Goal: Task Accomplishment & Management: Use online tool/utility

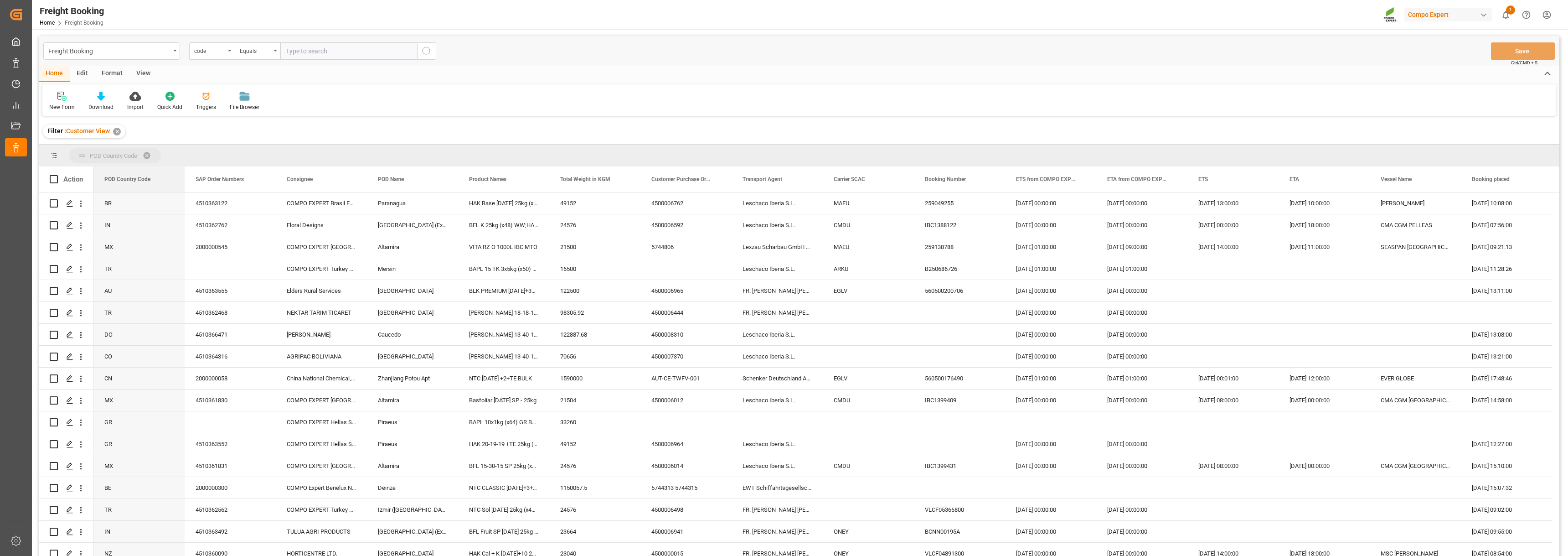
drag, startPoint x: 130, startPoint y: 179, endPoint x: 133, endPoint y: 161, distance: 18.2
drag, startPoint x: 129, startPoint y: 181, endPoint x: 127, endPoint y: 158, distance: 23.1
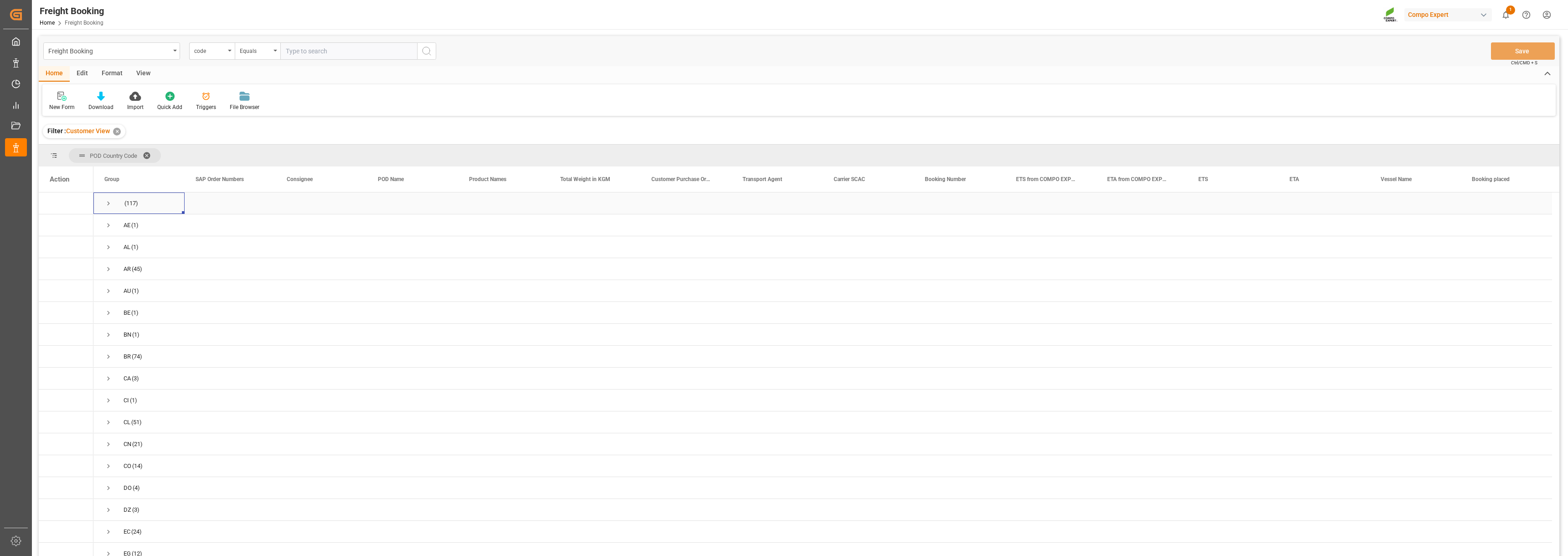
click at [112, 203] on span "Press SPACE to select this row." at bounding box center [108, 203] width 8 height 8
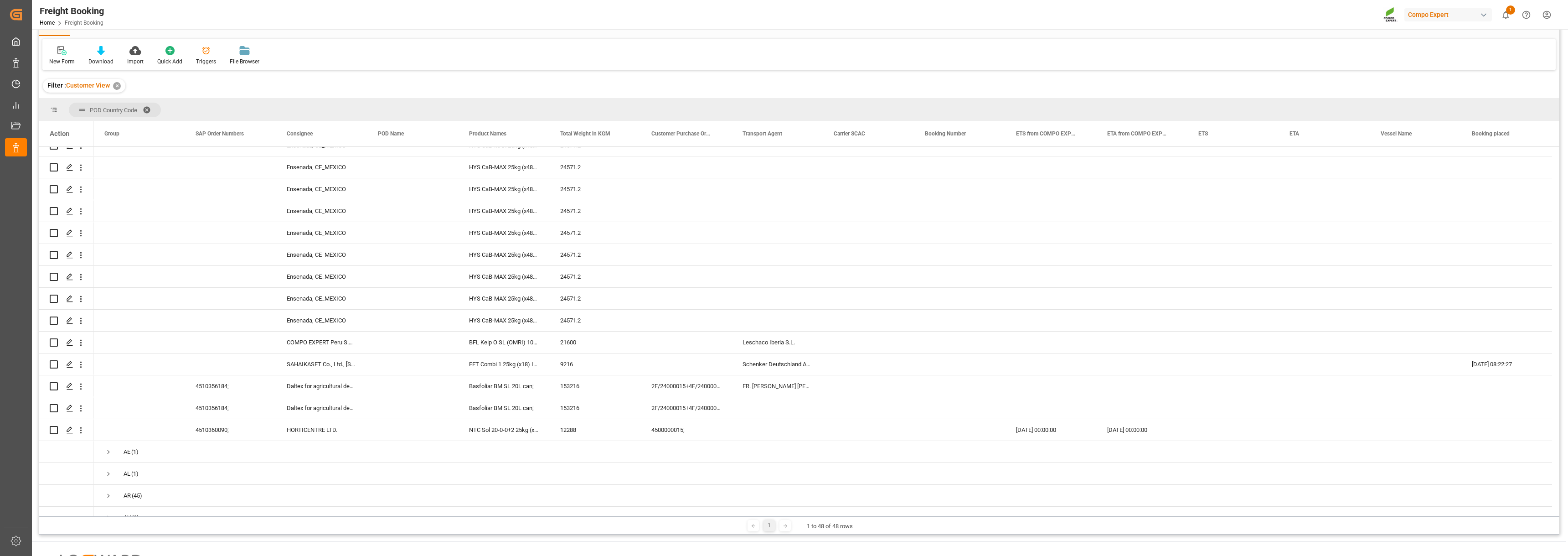
scroll to position [2326, 0]
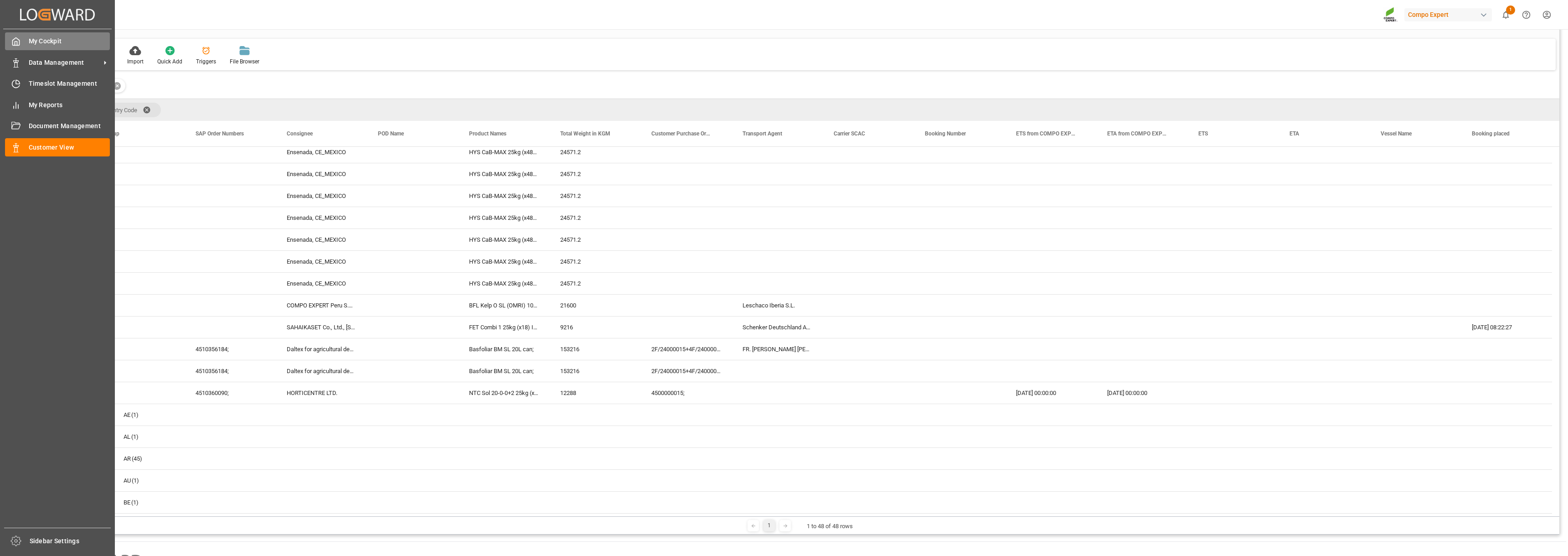
click at [47, 44] on span "My Cockpit" at bounding box center [69, 41] width 82 height 10
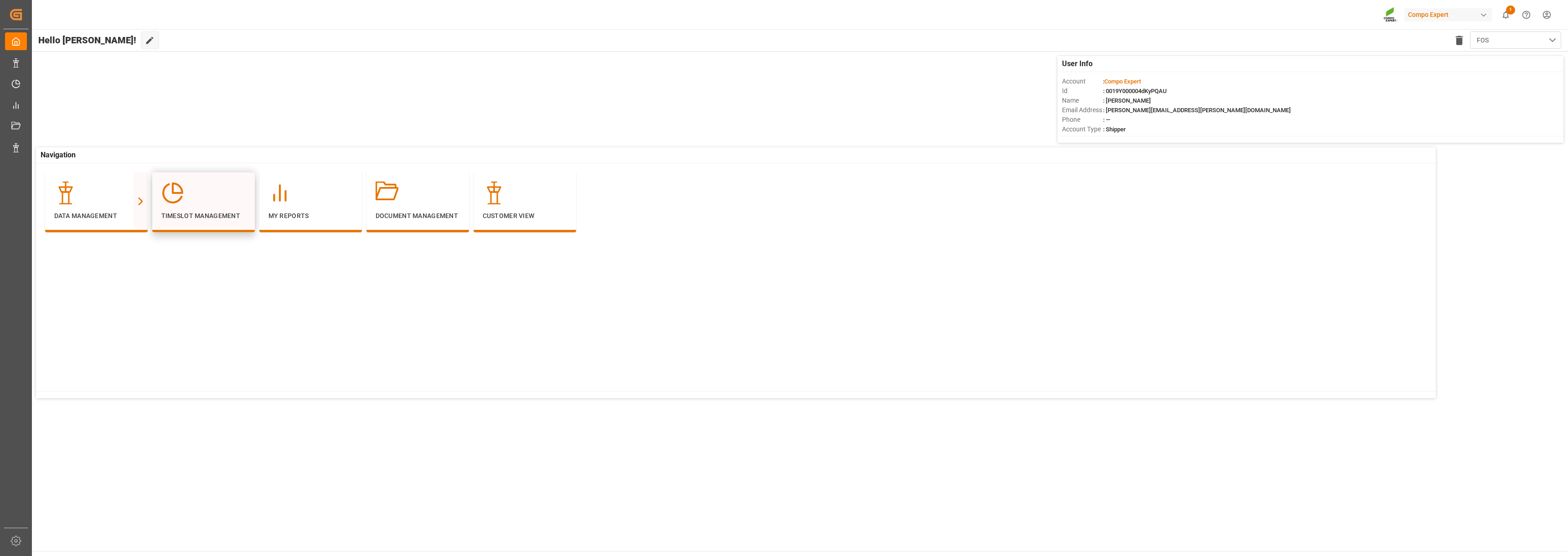
click at [210, 199] on div at bounding box center [203, 192] width 85 height 23
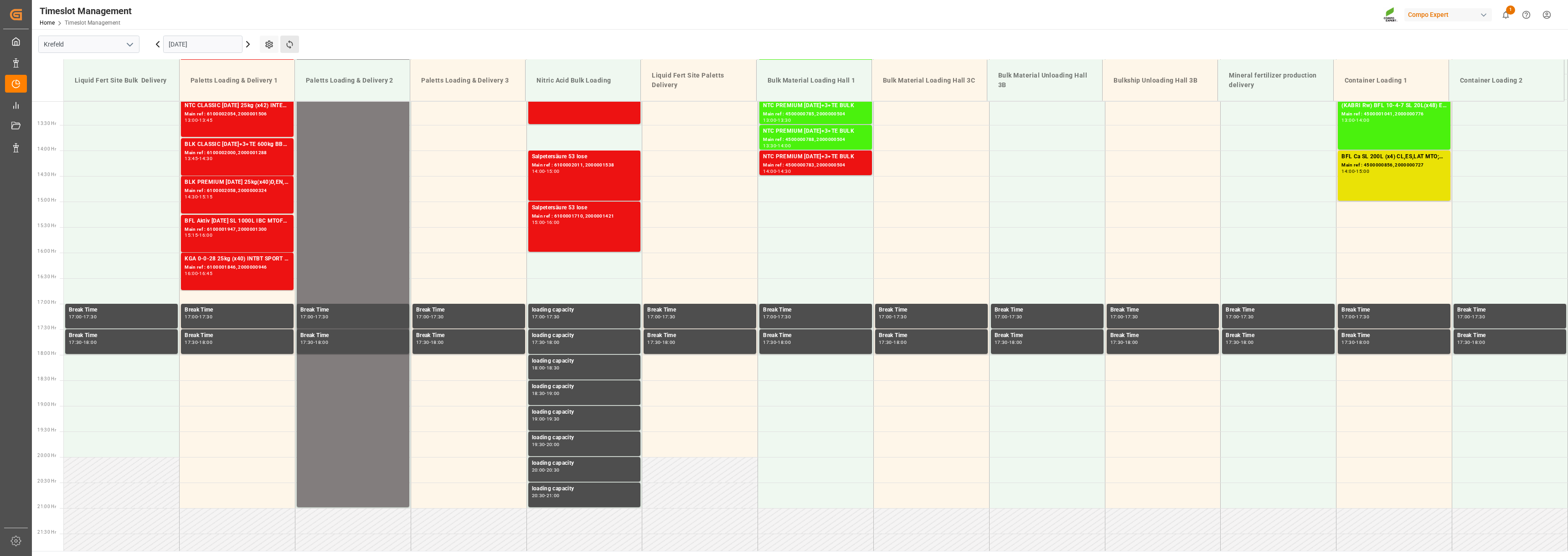
scroll to position [667, 0]
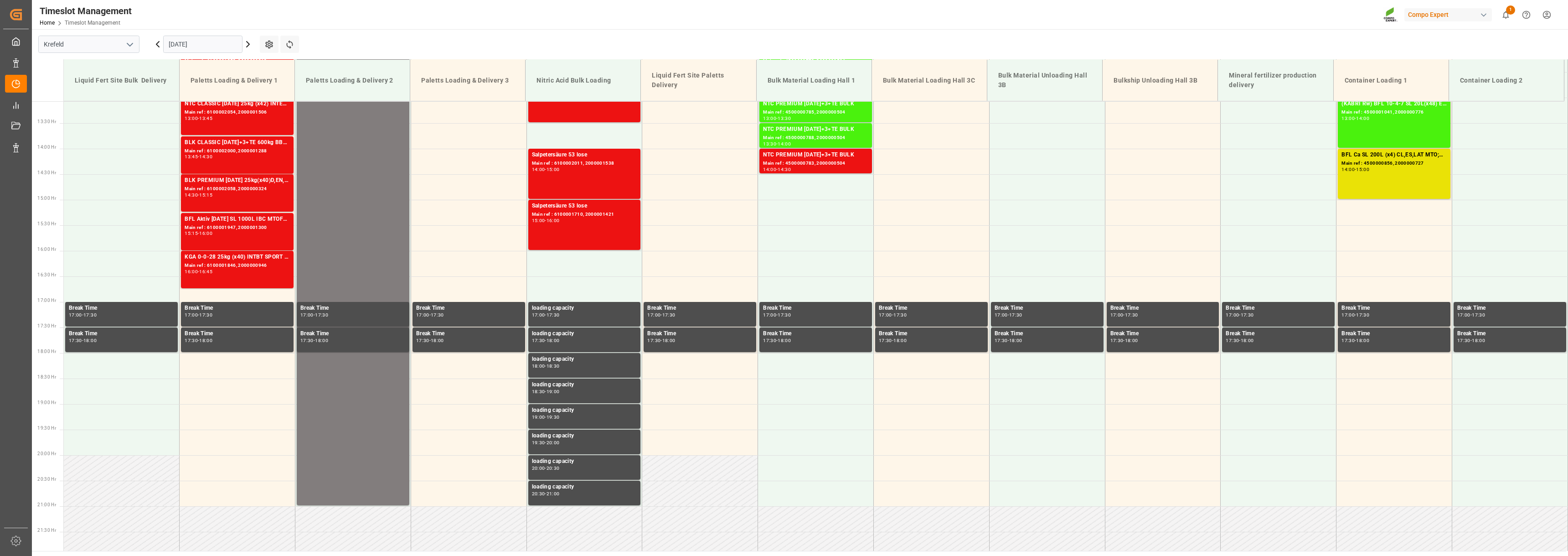
click at [194, 44] on input "17.09.2025" at bounding box center [203, 44] width 79 height 17
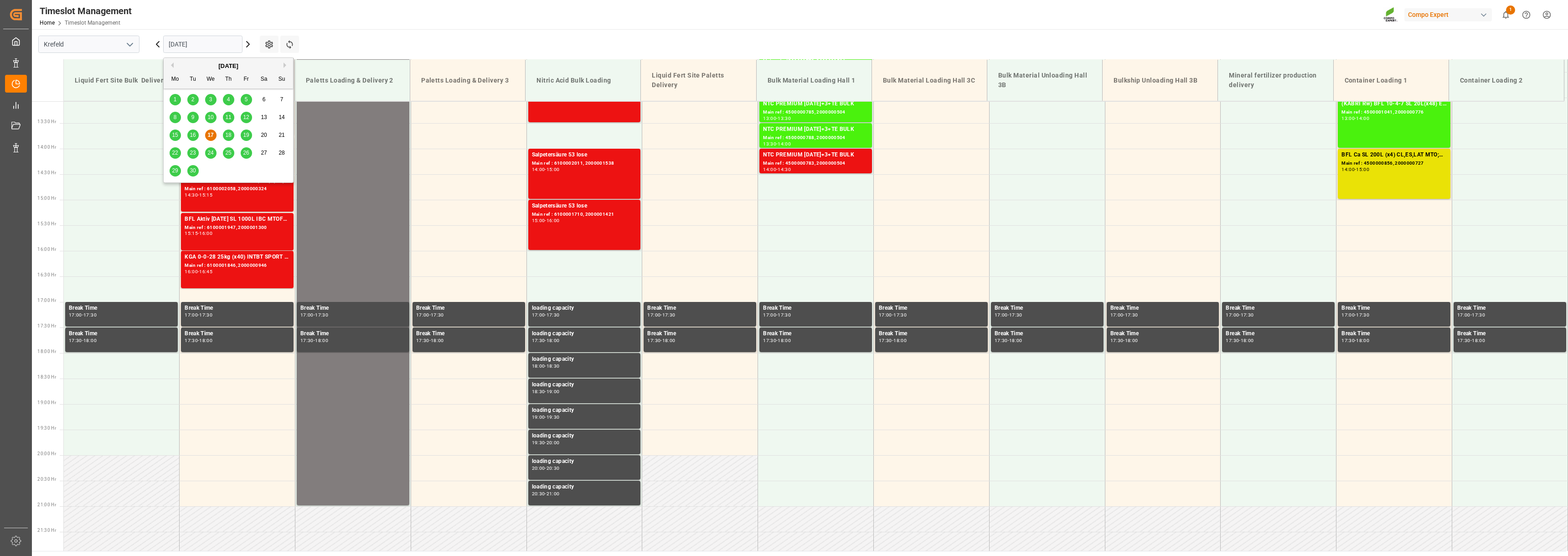
click at [175, 171] on span "29" at bounding box center [175, 171] width 6 height 6
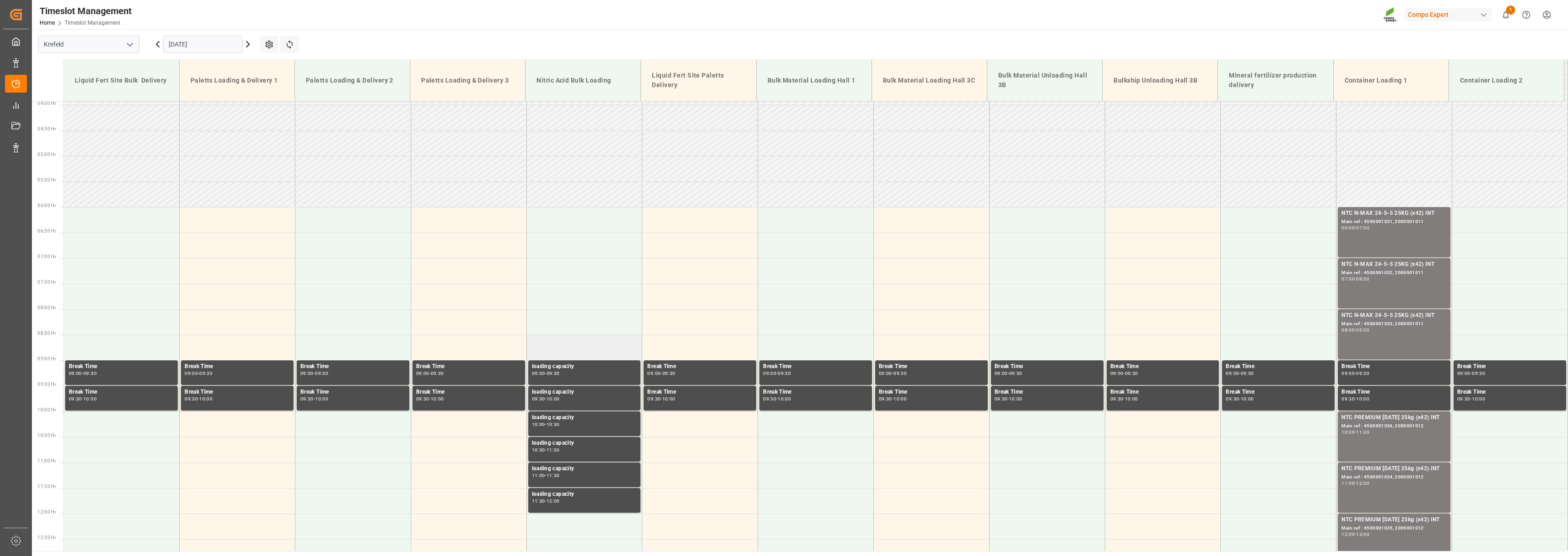
scroll to position [303, 0]
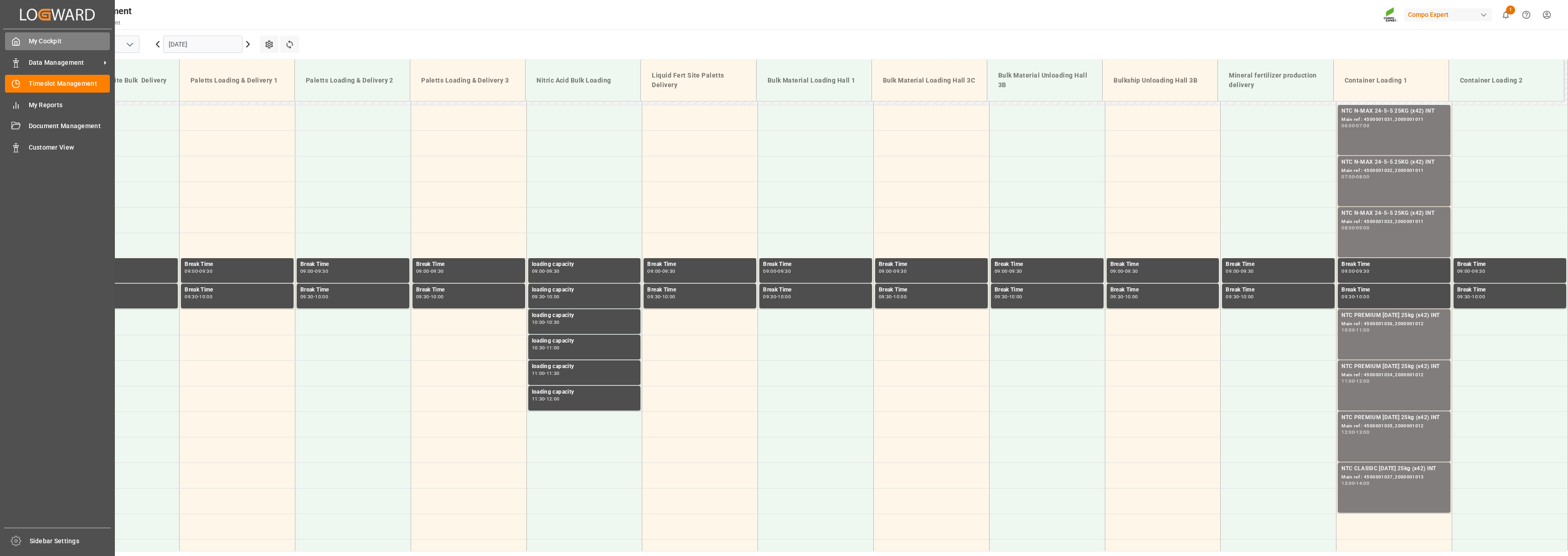
click at [31, 43] on span "My Cockpit" at bounding box center [69, 41] width 82 height 10
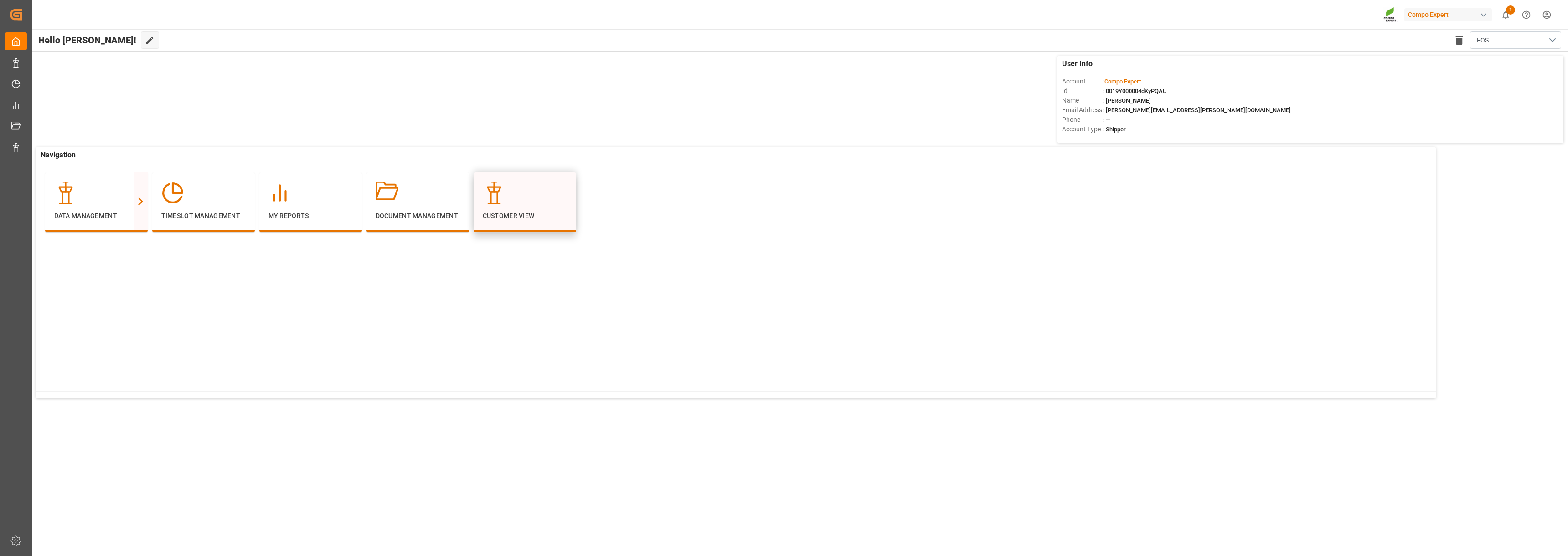
click at [511, 206] on div "Customer View" at bounding box center [525, 201] width 85 height 39
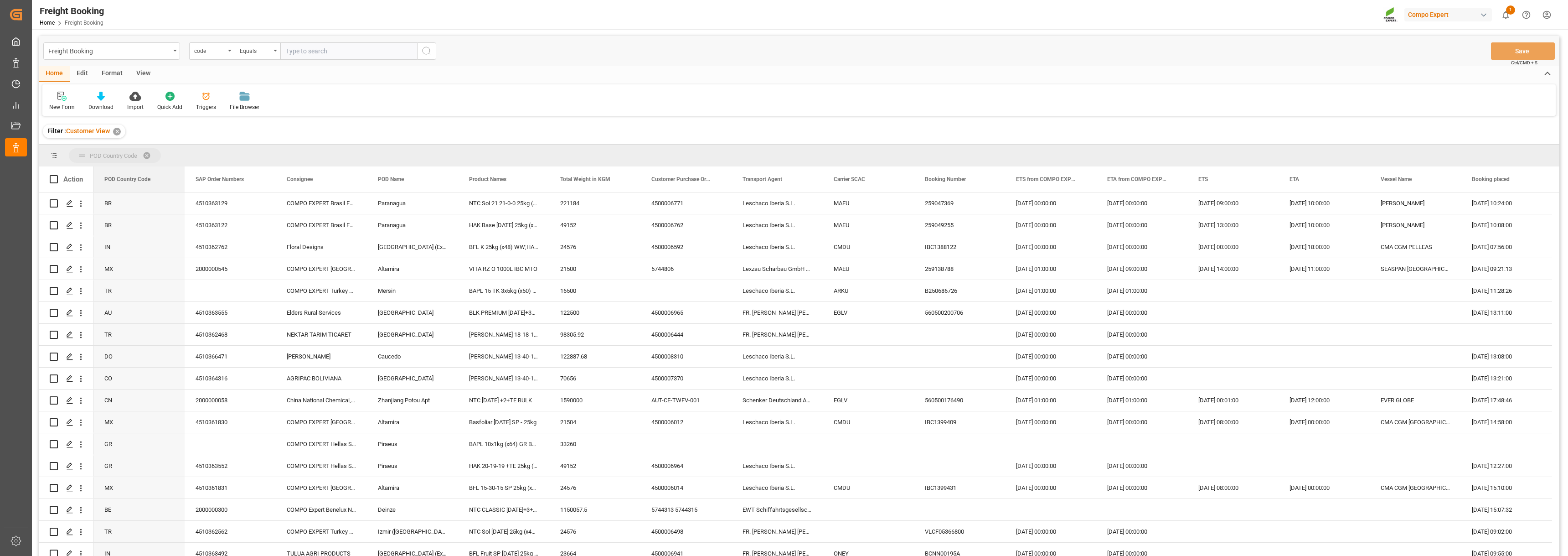
drag, startPoint x: 121, startPoint y: 179, endPoint x: 123, endPoint y: 162, distance: 17.1
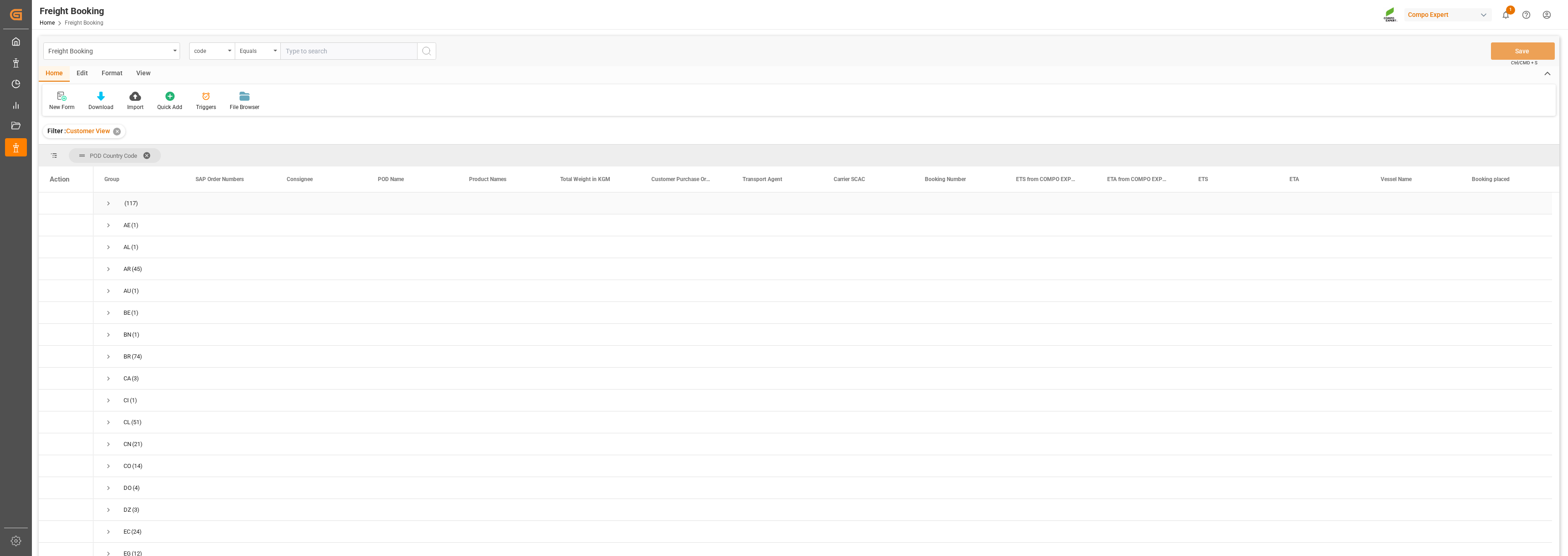
click at [102, 204] on div "(117)" at bounding box center [139, 203] width 91 height 21
click at [111, 205] on span "Press SPACE to select this row." at bounding box center [108, 203] width 8 height 8
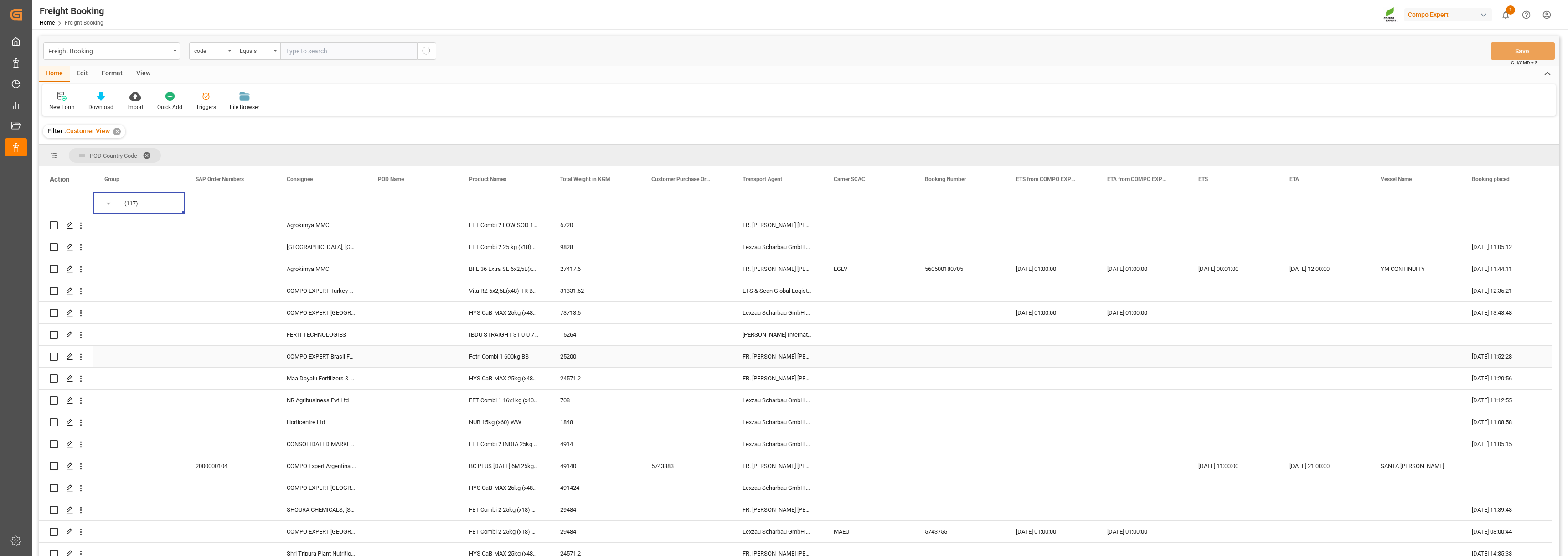
scroll to position [3, 0]
click at [687, 94] on div "New Form Download Import Quick Add Triggers File Browser" at bounding box center [799, 100] width 1513 height 32
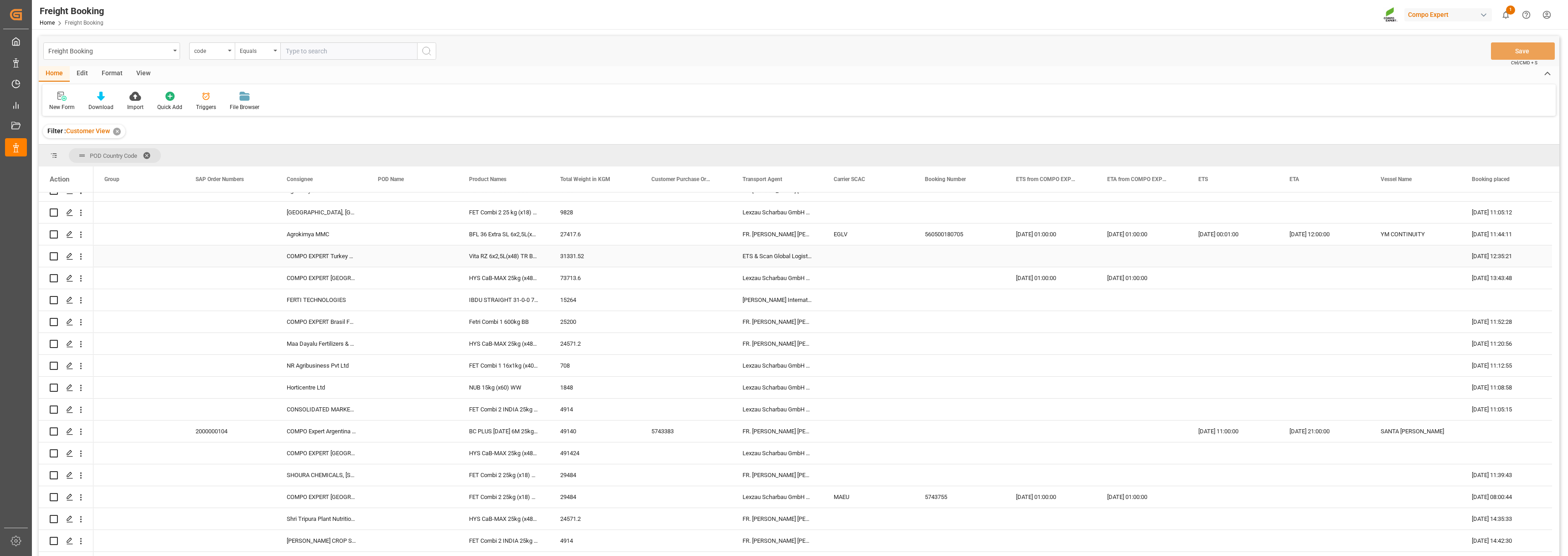
scroll to position [0, 0]
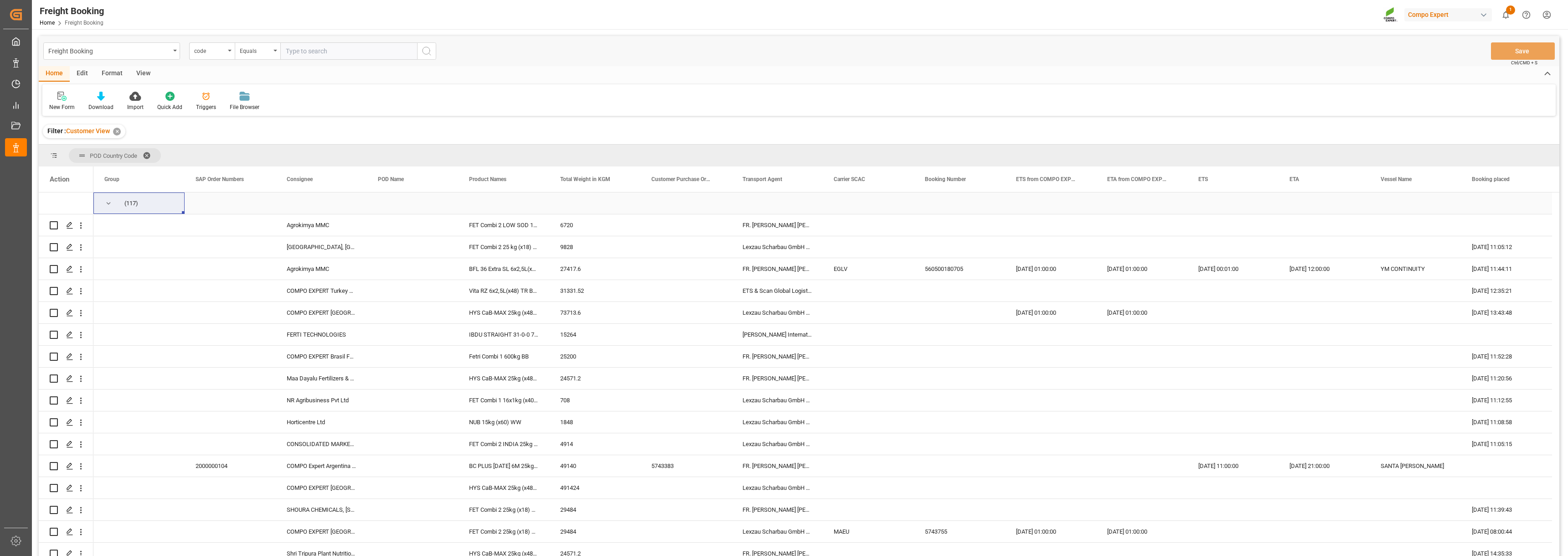
click at [107, 204] on span "Press SPACE to select this row." at bounding box center [108, 203] width 8 height 8
